Goal: Use online tool/utility: Utilize a website feature to perform a specific function

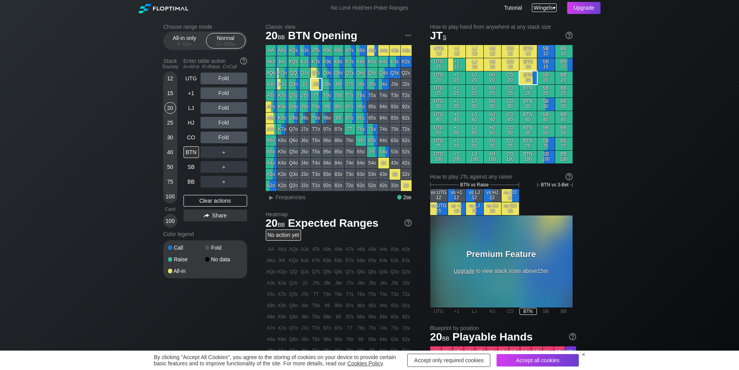
click at [547, 7] on span "Wingels" at bounding box center [543, 8] width 19 height 6
click at [542, 15] on div "My account" at bounding box center [535, 17] width 40 height 11
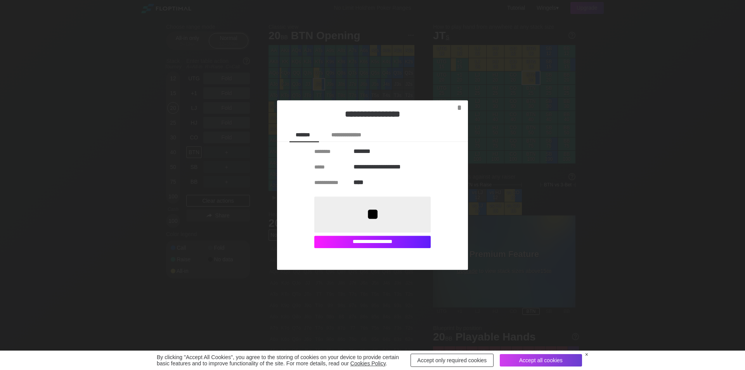
click at [358, 243] on div "**********" at bounding box center [372, 242] width 116 height 12
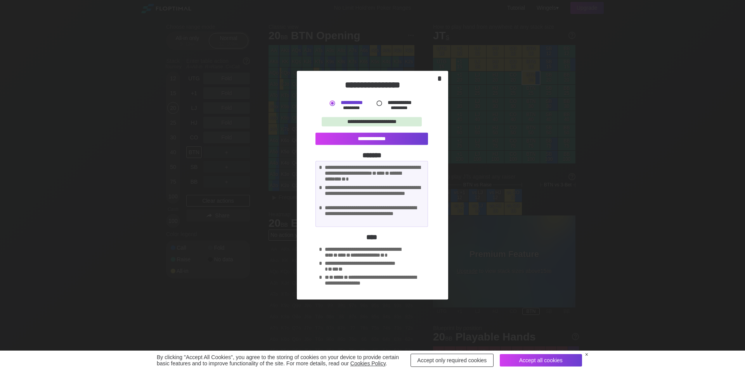
click at [442, 77] on div "*" at bounding box center [439, 78] width 11 height 9
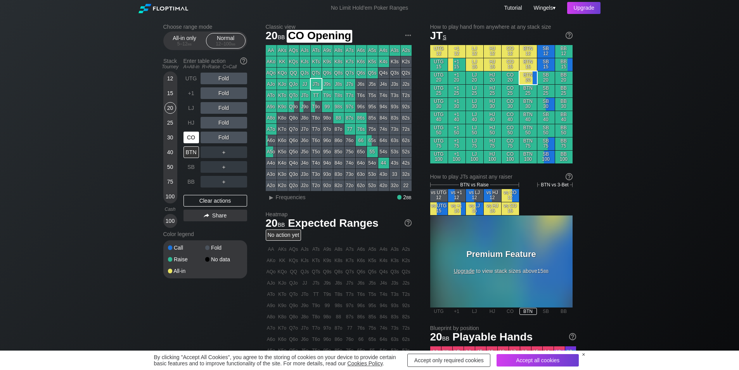
click at [189, 140] on div "CO" at bounding box center [192, 138] width 16 height 12
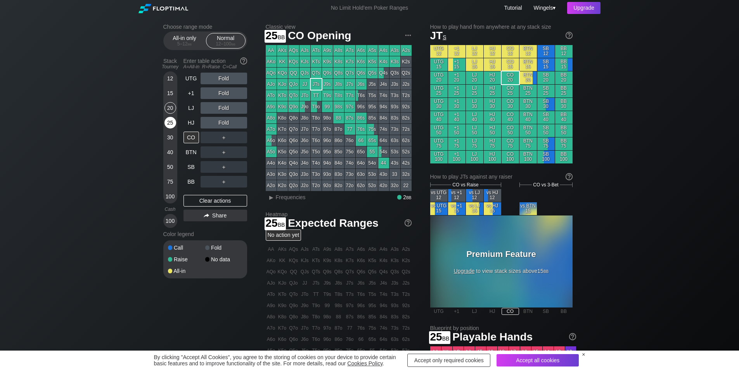
click at [167, 119] on div "25" at bounding box center [171, 123] width 12 height 12
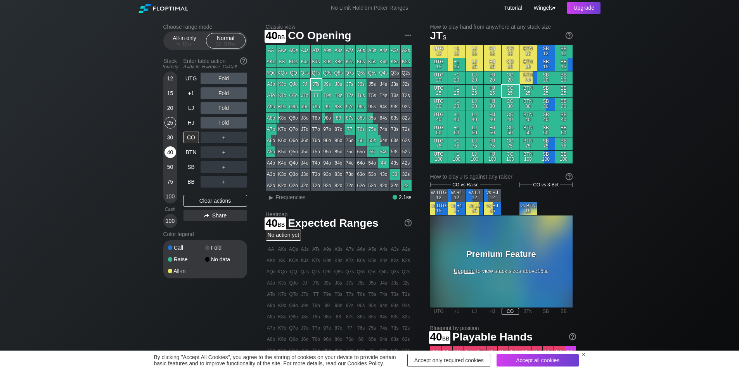
click at [171, 153] on div "40" at bounding box center [171, 152] width 12 height 12
click at [123, 158] on div "Choose range mode All-in only 5 – 12 bb Normal 12 – 100 bb Stack Tourney Enter …" at bounding box center [369, 263] width 739 height 495
click at [183, 97] on div "Stack Tourney Enter table action A=All-in R=Raise C=Call [PHONE_NUMBER] [PHONE_…" at bounding box center [205, 141] width 84 height 173
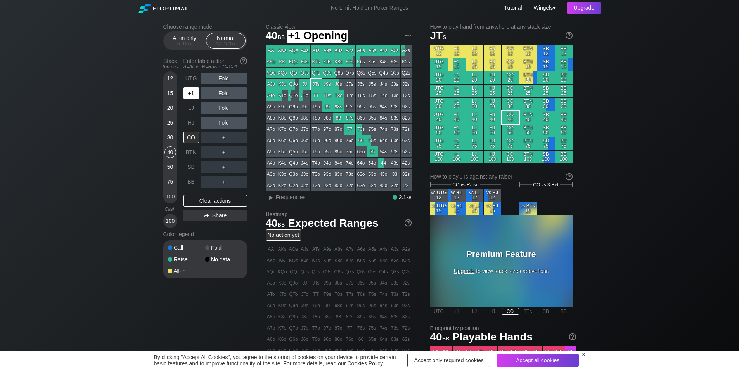
click at [195, 95] on div "+1" at bounding box center [192, 93] width 16 height 12
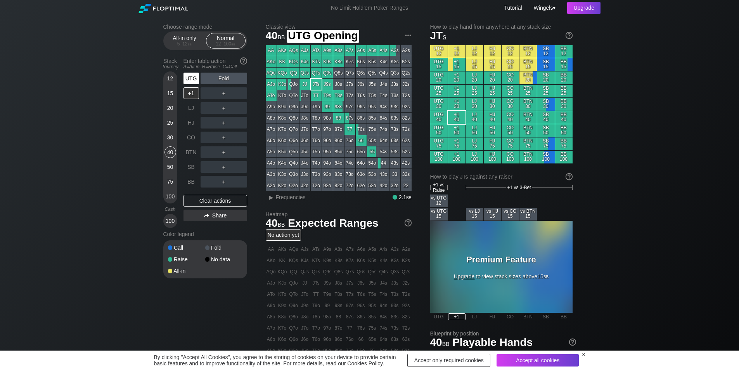
click at [191, 80] on div "UTG" at bounding box center [192, 79] width 16 height 12
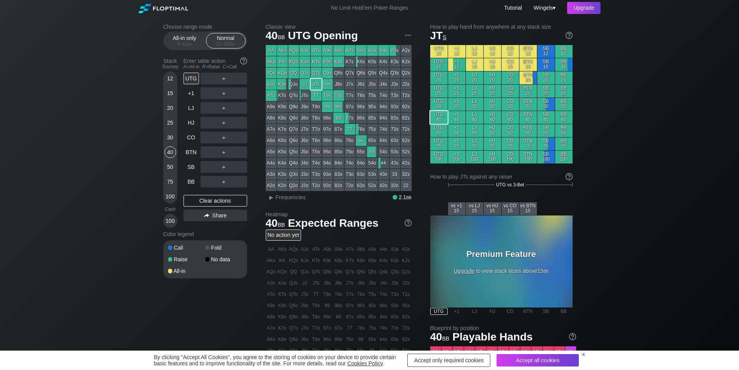
click at [86, 151] on div "Choose range mode All-in only 5 – 12 bb Normal 12 – 100 bb Stack Tourney Enter …" at bounding box center [369, 263] width 739 height 495
click at [95, 262] on div "Choose range mode All-in only 5 – 12 bb Normal 12 – 100 bb Stack Tourney Enter …" at bounding box center [369, 263] width 739 height 495
click at [88, 172] on div "Choose range mode All-in only 5 – 12 bb Normal 12 – 100 bb Stack Tourney Enter …" at bounding box center [369, 263] width 739 height 495
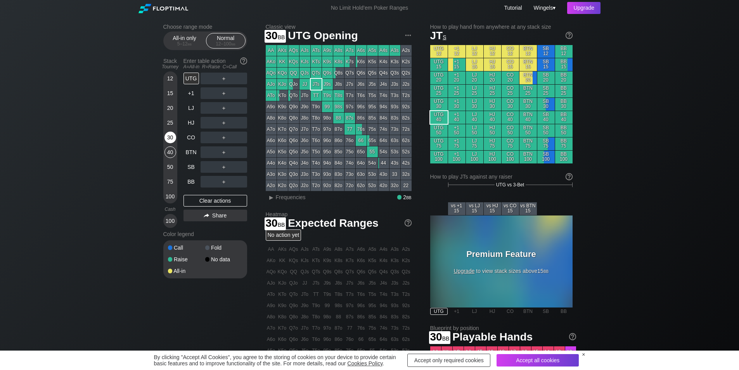
click at [172, 135] on div "30" at bounding box center [171, 138] width 12 height 12
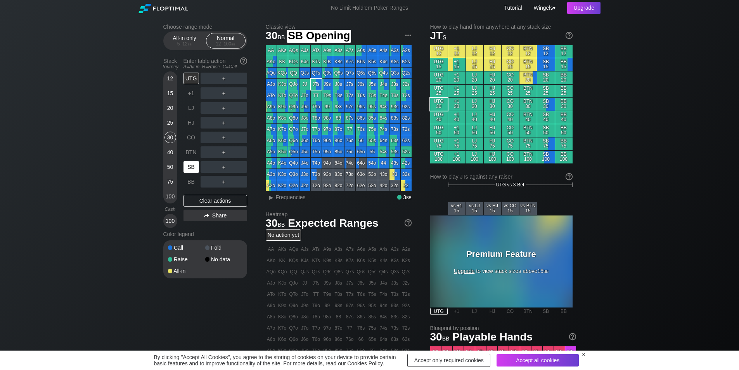
click at [186, 167] on div "SB" at bounding box center [192, 167] width 16 height 12
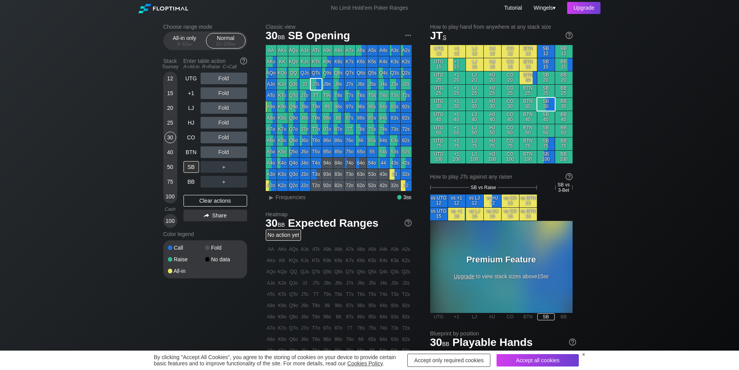
click at [683, 123] on div "Choose range mode All-in only 5 – 12 bb Normal 12 – 100 bb Stack Tourney Enter …" at bounding box center [369, 266] width 739 height 501
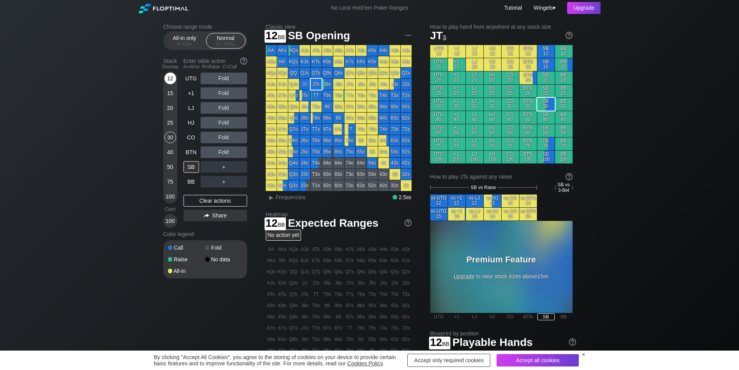
click at [166, 78] on div "12" at bounding box center [171, 79] width 12 height 12
click at [135, 133] on div "Choose range mode All-in only 5 – 12 bb Normal 12 – 100 bb Stack Tourney Enter …" at bounding box center [369, 266] width 739 height 501
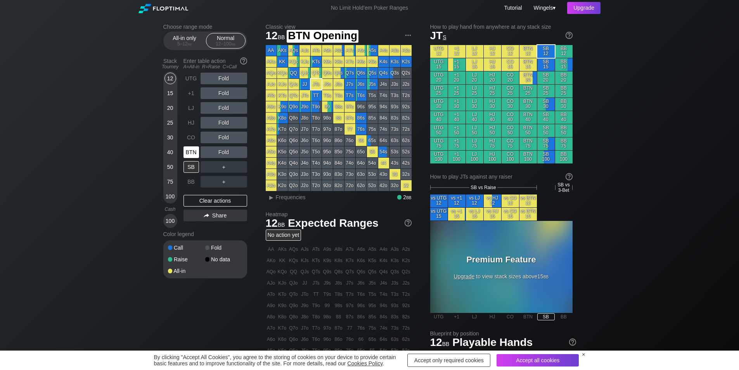
click at [193, 150] on div "BTN" at bounding box center [192, 152] width 16 height 12
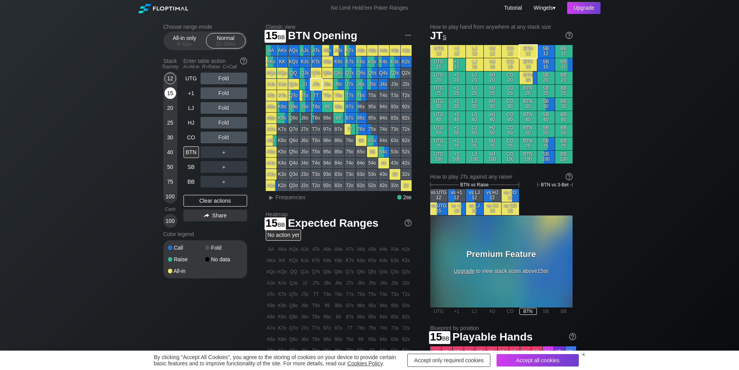
click at [168, 94] on div "15" at bounding box center [171, 93] width 12 height 12
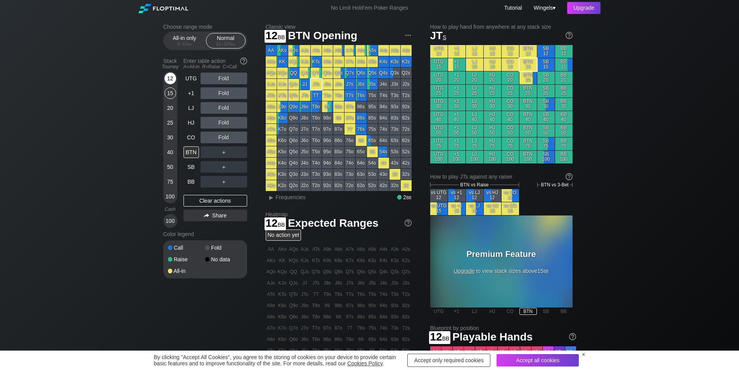
click at [171, 77] on div "12" at bounding box center [171, 79] width 12 height 12
